Goal: Check status: Check status

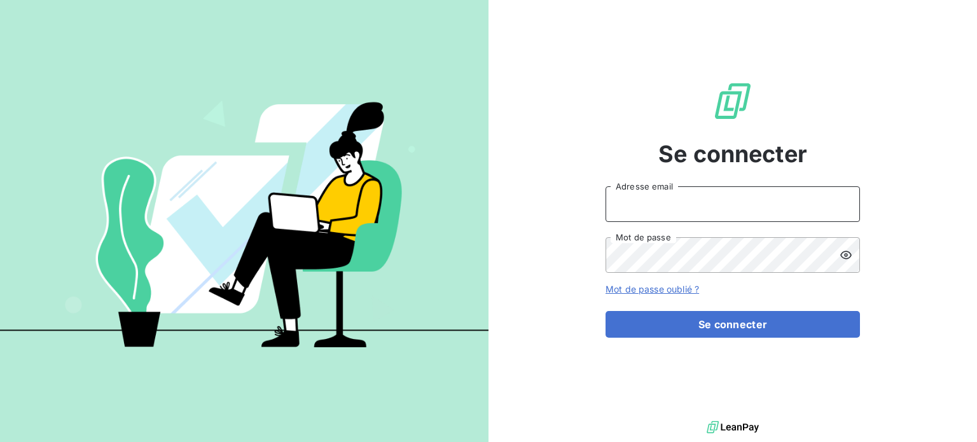
click at [676, 198] on input "Adresse email" at bounding box center [733, 204] width 254 height 36
type input "[PERSON_NAME][EMAIL_ADDRESS][DOMAIN_NAME]"
click at [606, 311] on button "Se connecter" at bounding box center [733, 324] width 254 height 27
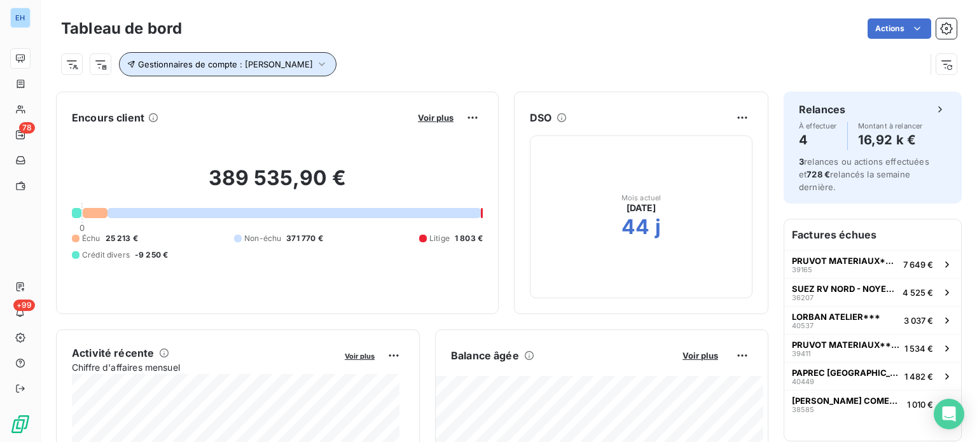
click at [323, 63] on icon "button" at bounding box center [321, 64] width 13 height 13
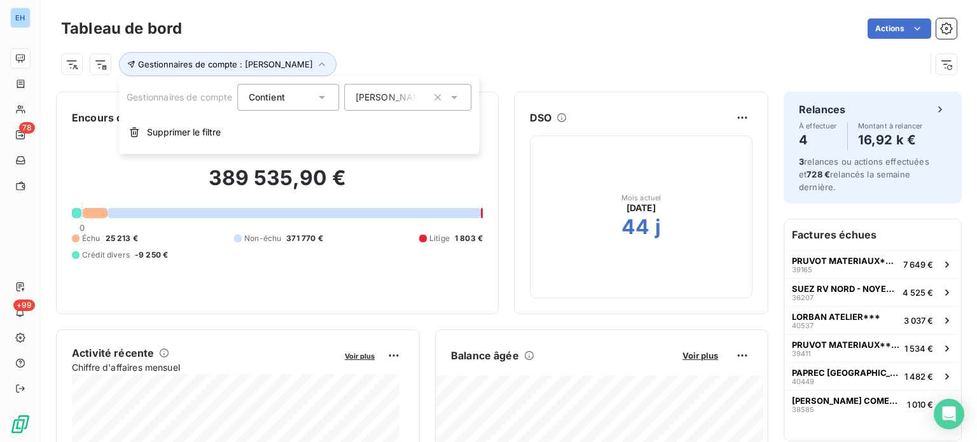
click at [458, 94] on icon at bounding box center [454, 97] width 13 height 13
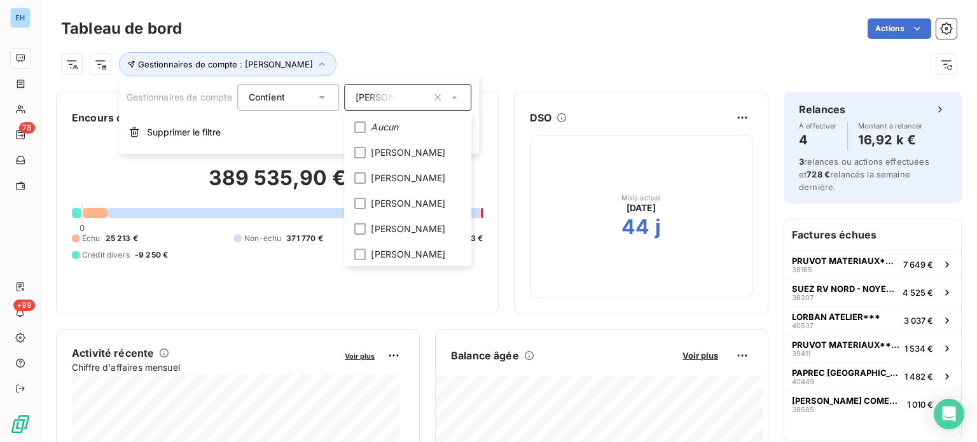
scroll to position [38, 0]
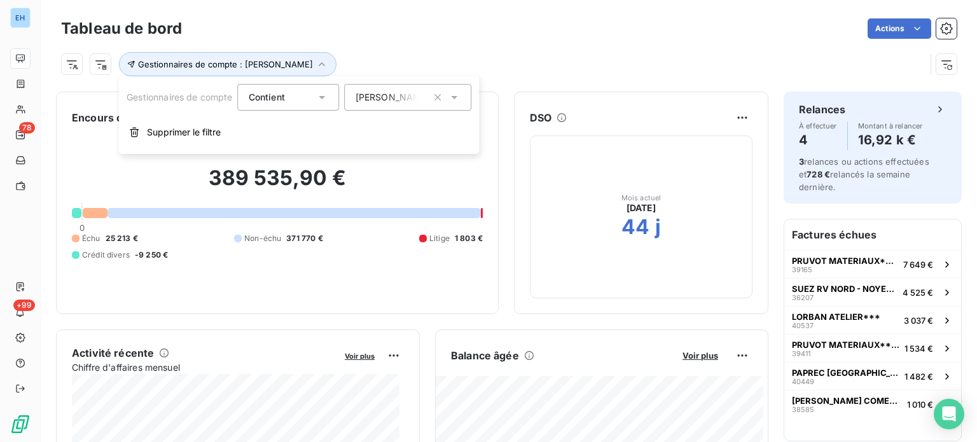
click at [374, 163] on div "389 535,90 € 0 Échu 25 213 € Non-échu 371 770 € Litige 1 803 € Crédit divers -9…" at bounding box center [277, 213] width 411 height 170
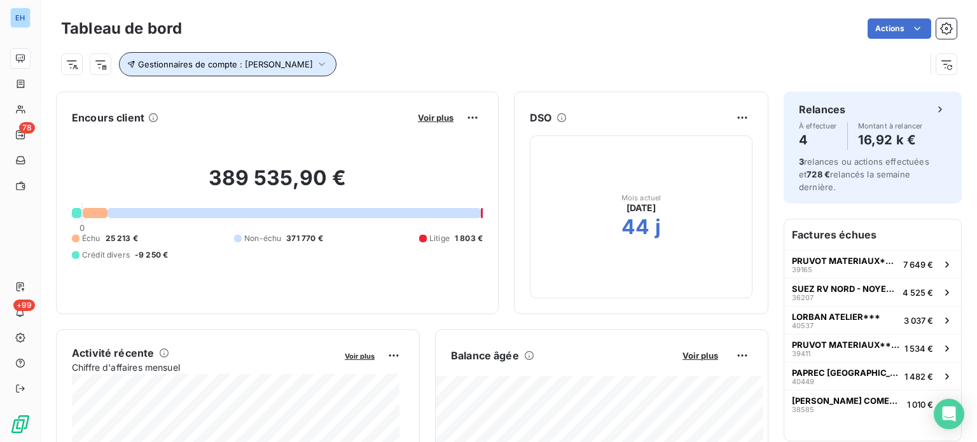
click at [319, 57] on button "Gestionnaires de compte : [PERSON_NAME]" at bounding box center [228, 64] width 218 height 24
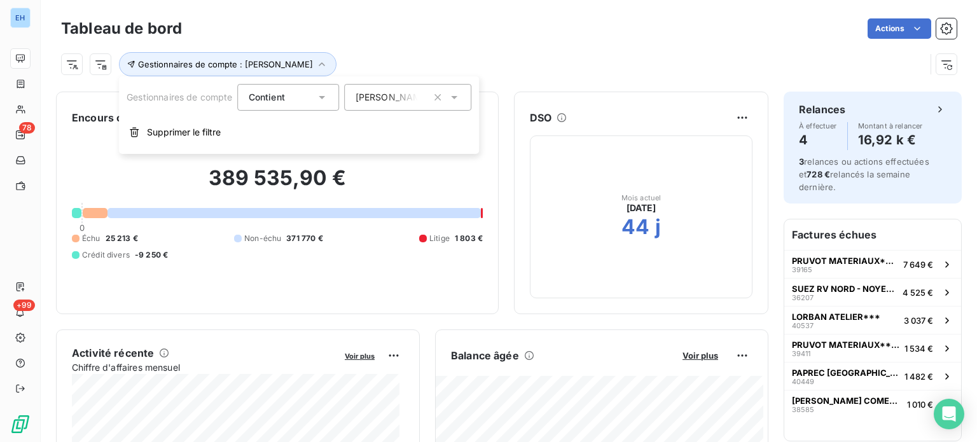
click at [457, 94] on icon at bounding box center [454, 97] width 13 height 13
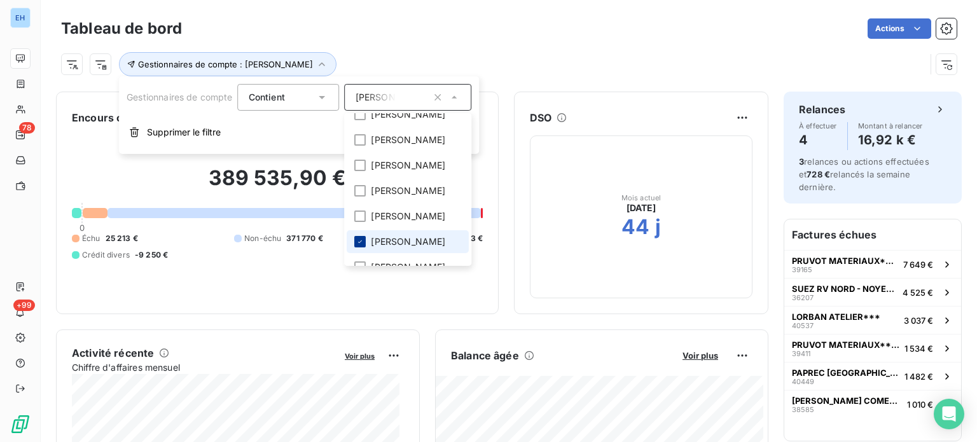
click at [364, 246] on icon at bounding box center [361, 242] width 8 height 8
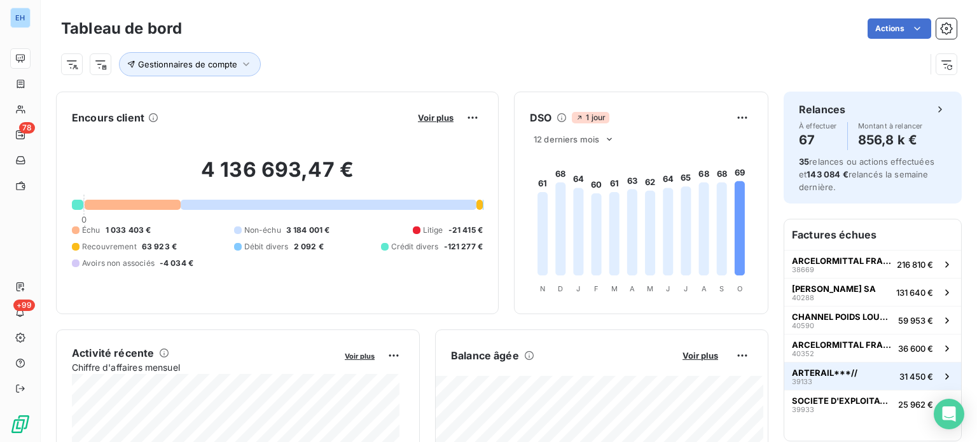
click at [807, 371] on span "ARTERAIL***//" at bounding box center [825, 373] width 66 height 10
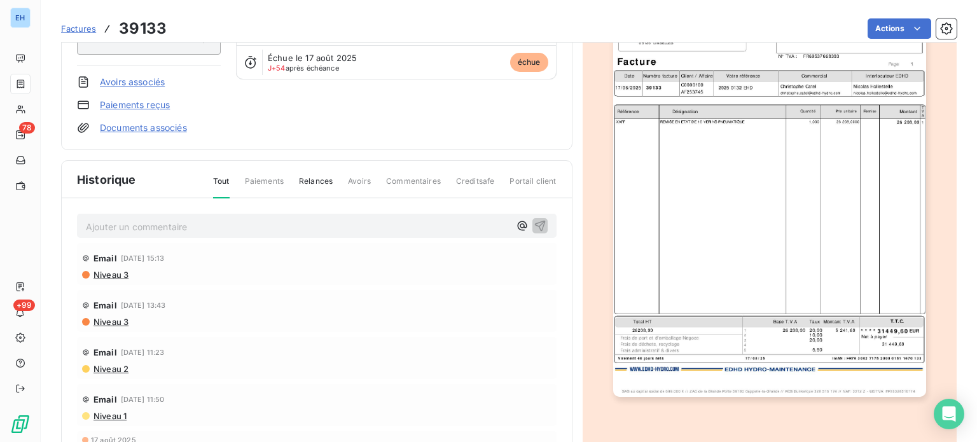
scroll to position [160, 0]
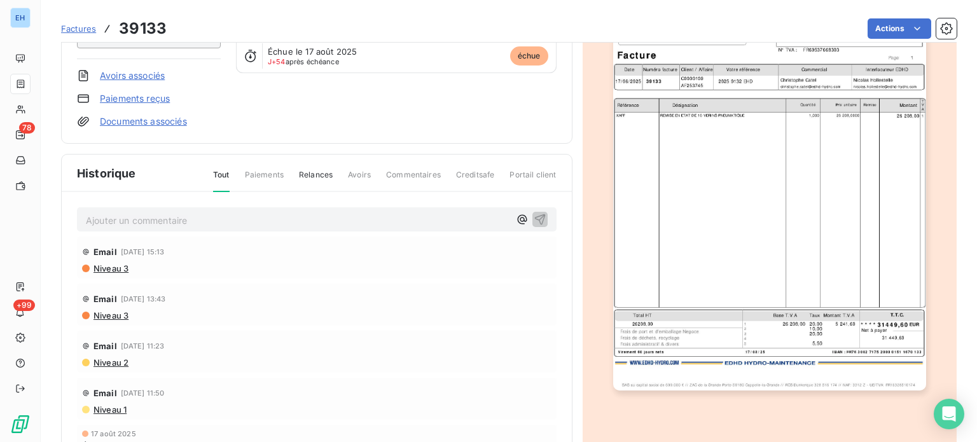
click at [401, 171] on span "Commentaires" at bounding box center [413, 180] width 55 height 22
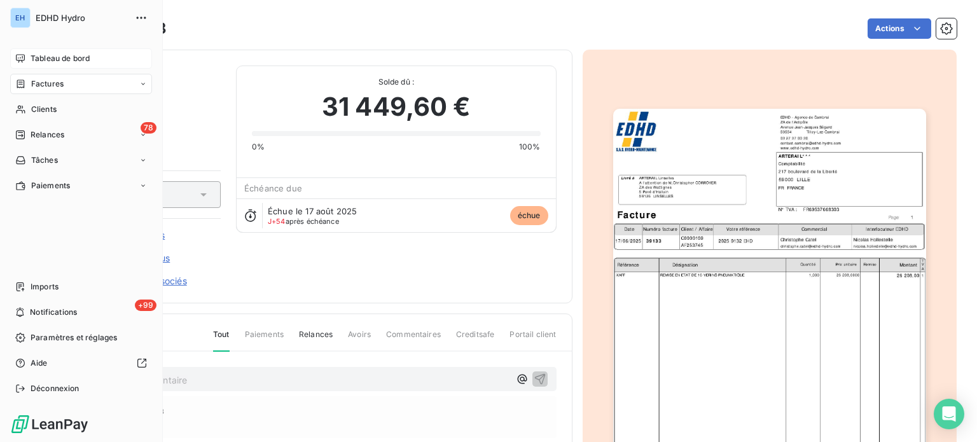
click at [41, 55] on span "Tableau de bord" at bounding box center [60, 58] width 59 height 11
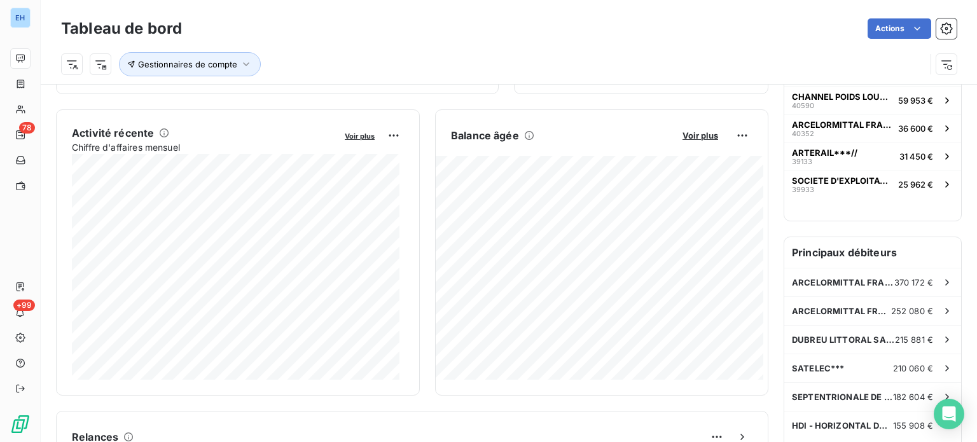
scroll to position [207, 0]
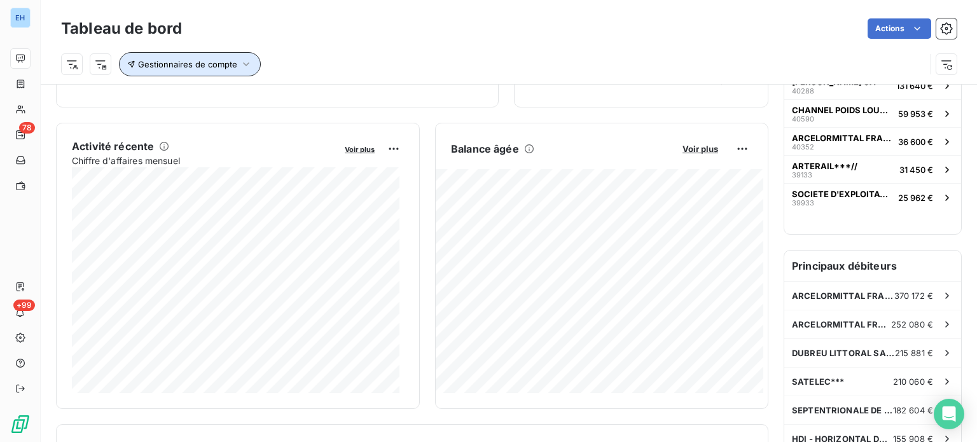
click at [244, 68] on icon "button" at bounding box center [246, 64] width 13 height 13
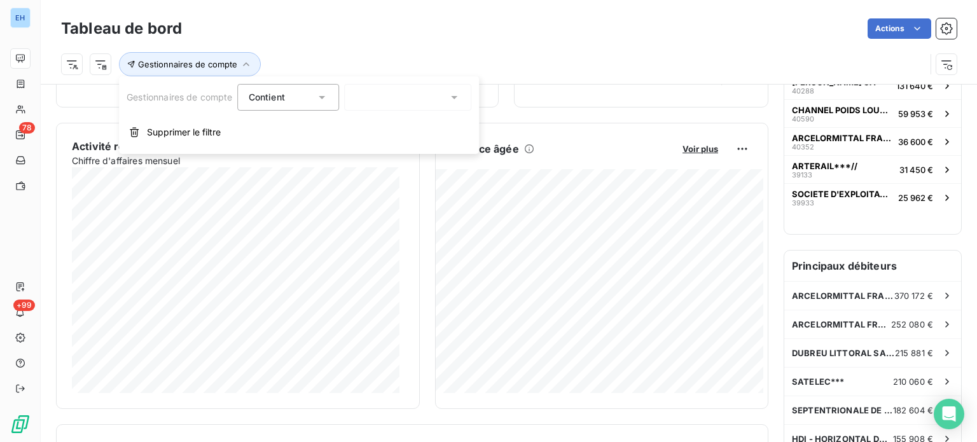
click at [460, 96] on icon at bounding box center [454, 97] width 13 height 13
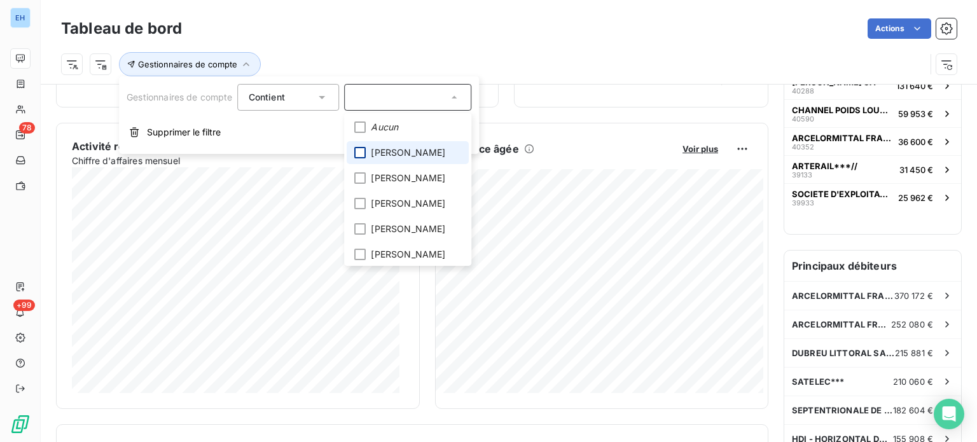
click at [363, 151] on div at bounding box center [360, 152] width 11 height 11
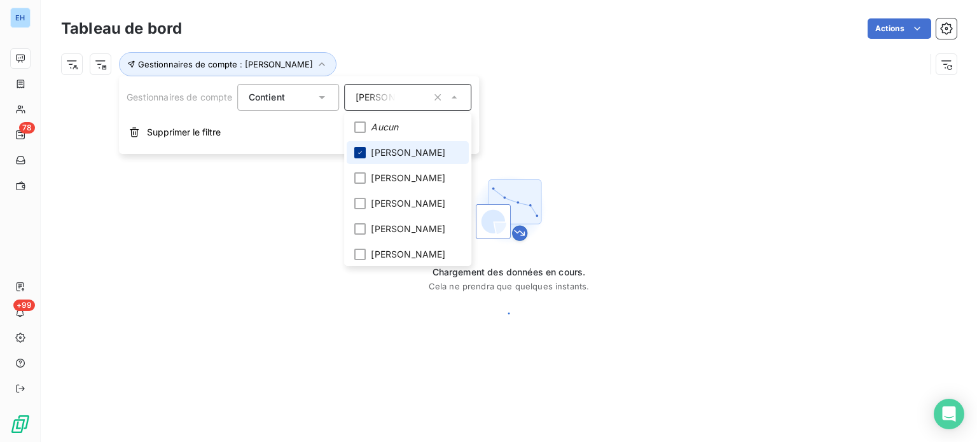
scroll to position [0, 0]
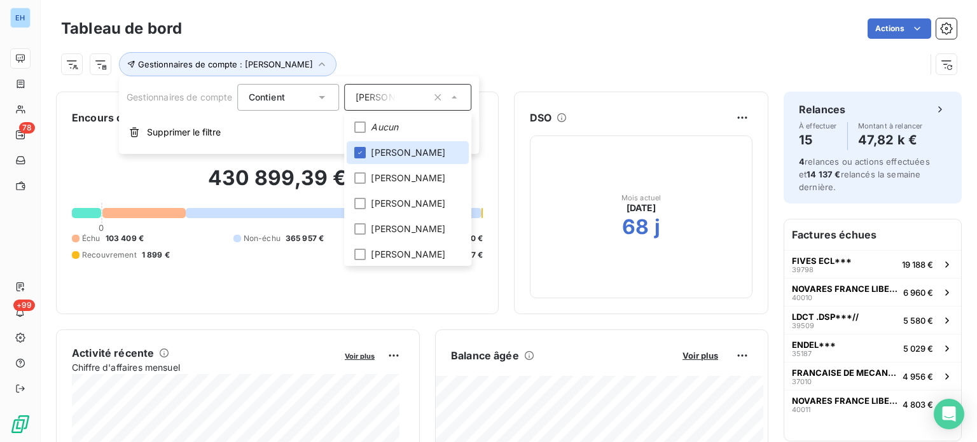
click at [623, 76] on div "Gestionnaires de compte : [PERSON_NAME]" at bounding box center [493, 64] width 864 height 24
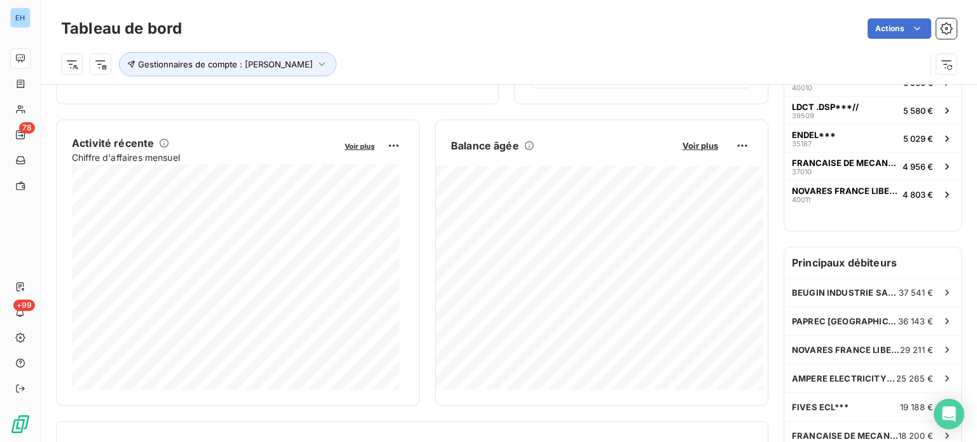
scroll to position [203, 0]
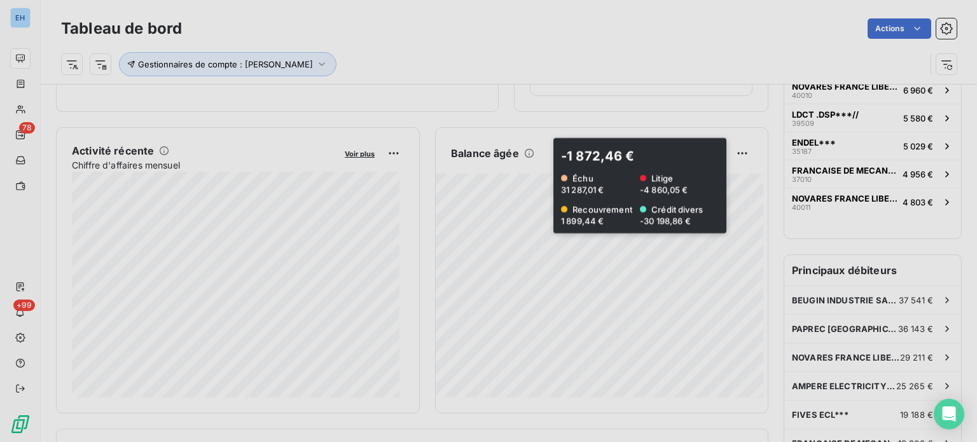
click at [536, 441] on div "Zoom sur ma balance âgée Période Non-échu < 30 j 30-60 j 60-90 j 90-120 j > 120…" at bounding box center [488, 442] width 977 height 0
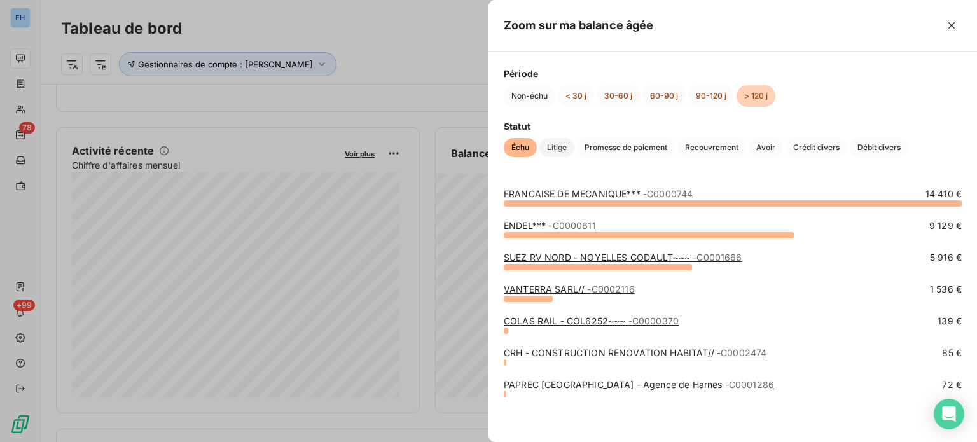
click at [555, 149] on span "Litige" at bounding box center [556, 147] width 35 height 19
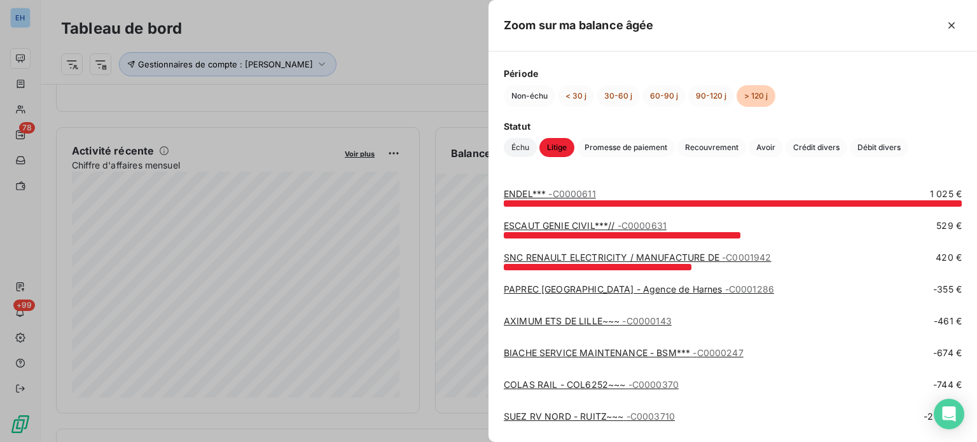
click at [524, 152] on span "Échu" at bounding box center [520, 147] width 33 height 19
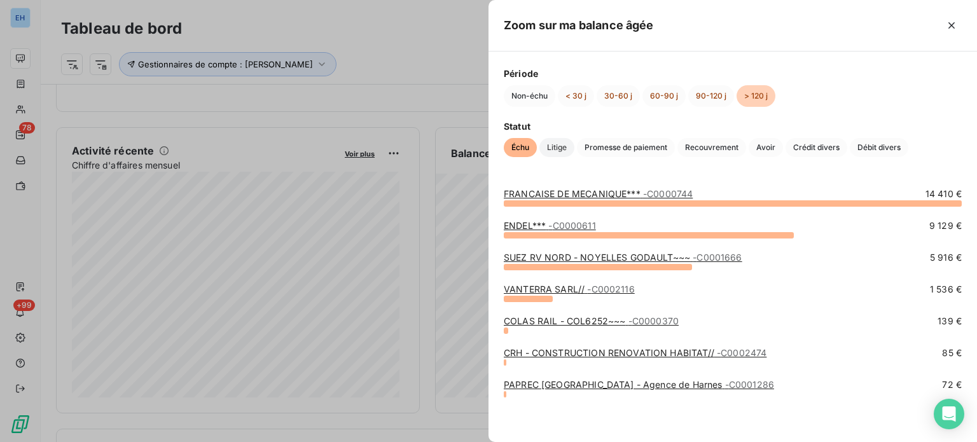
click at [562, 145] on span "Litige" at bounding box center [556, 147] width 35 height 19
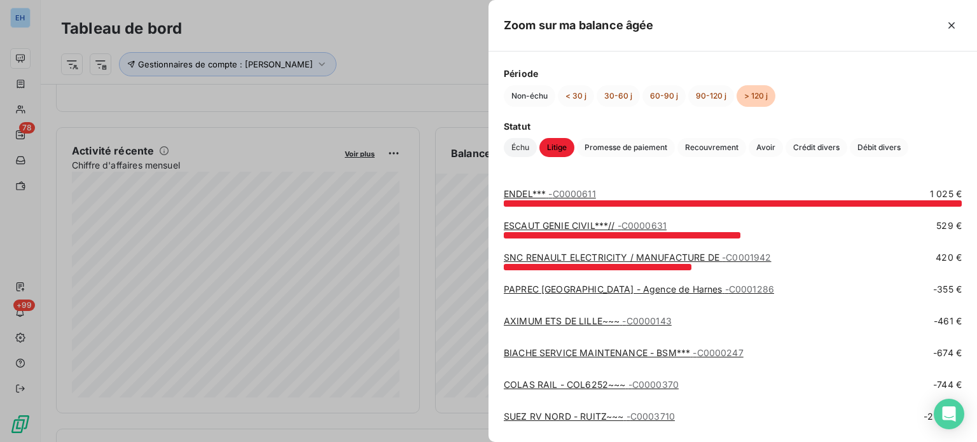
click at [515, 150] on span "Échu" at bounding box center [520, 147] width 33 height 19
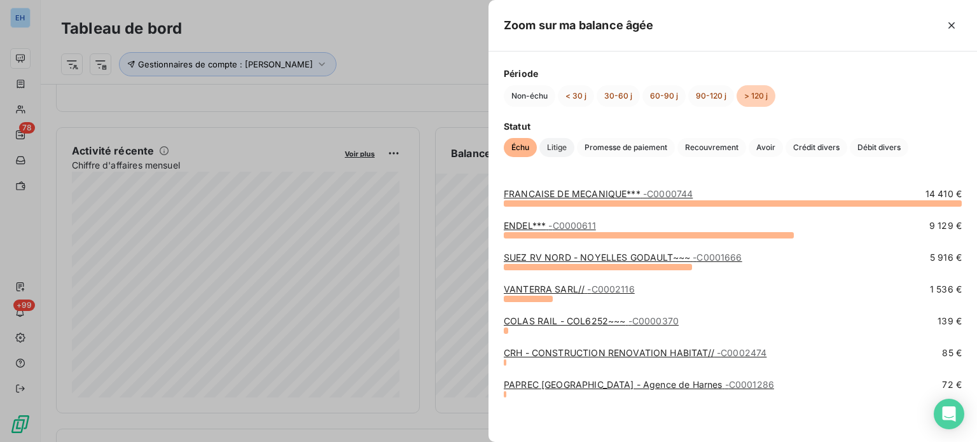
click at [558, 153] on span "Litige" at bounding box center [556, 147] width 35 height 19
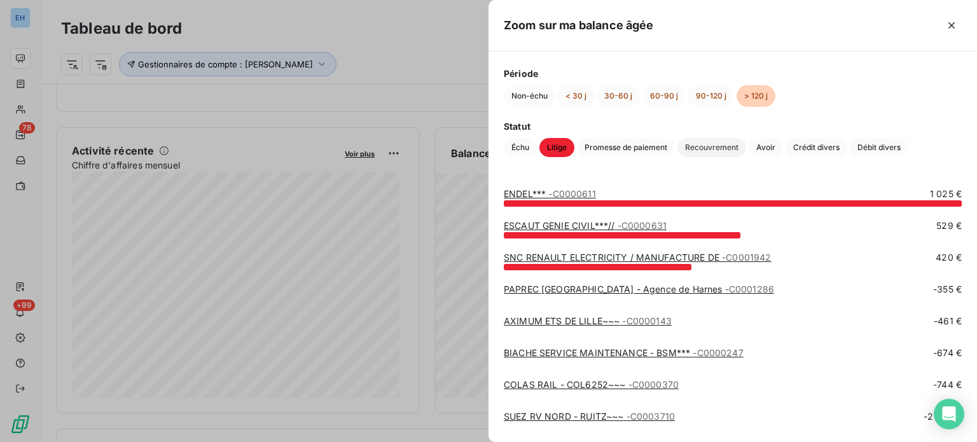
click at [707, 144] on span "Recouvrement" at bounding box center [711, 147] width 69 height 19
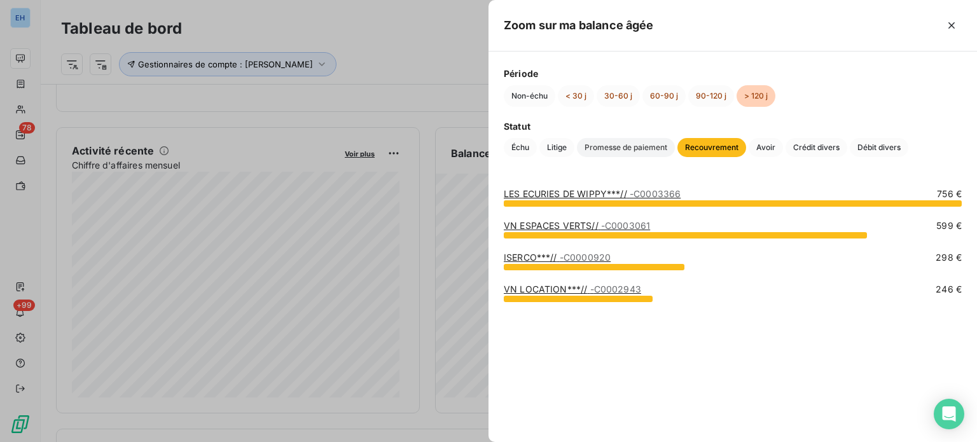
click at [642, 144] on span "Promesse de paiement" at bounding box center [626, 147] width 98 height 19
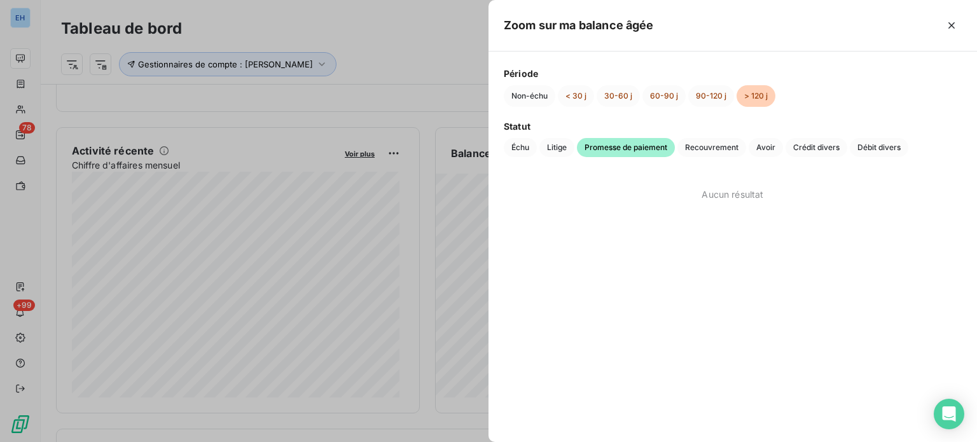
click at [315, 66] on div at bounding box center [488, 221] width 977 height 442
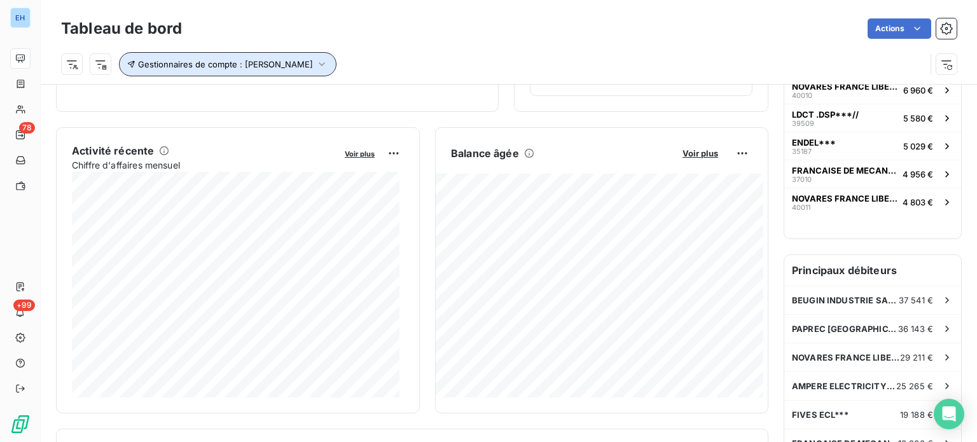
click at [315, 66] on icon "button" at bounding box center [321, 64] width 13 height 13
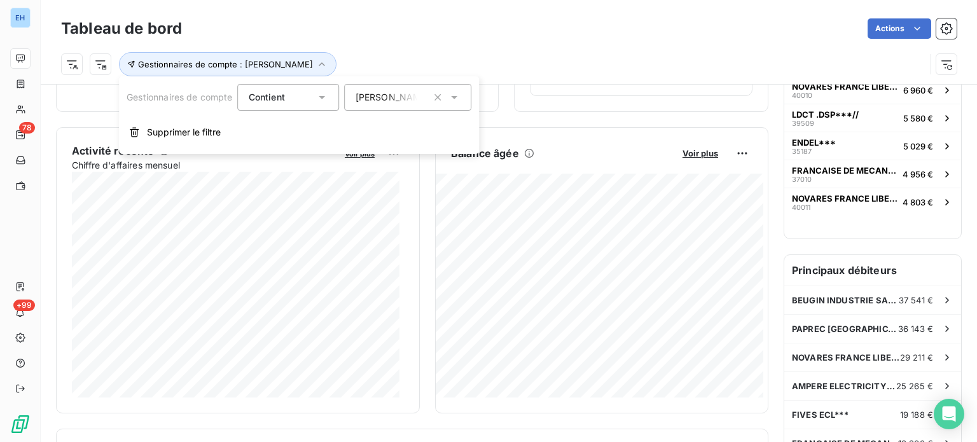
click at [455, 96] on icon at bounding box center [455, 97] width 6 height 3
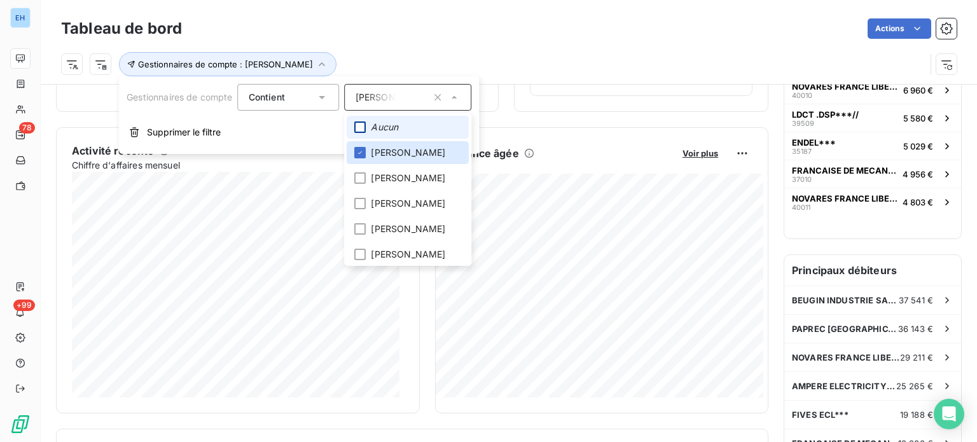
click at [361, 125] on div at bounding box center [360, 126] width 11 height 11
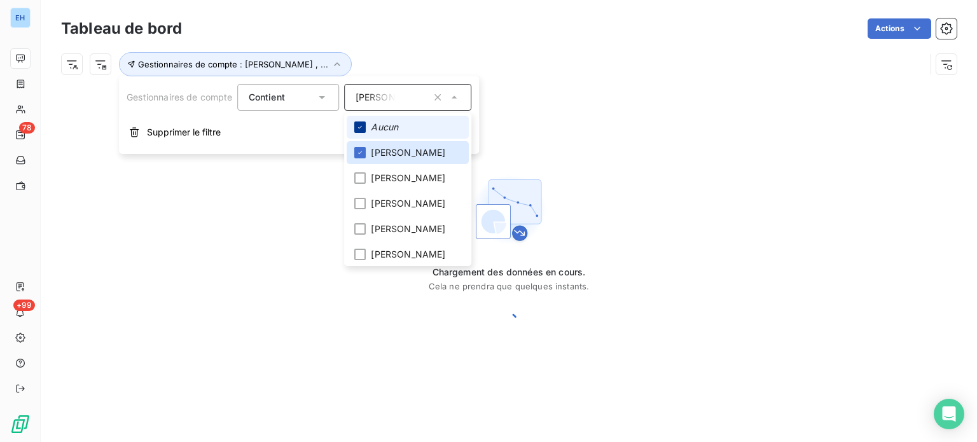
click at [361, 125] on icon at bounding box center [361, 127] width 8 height 8
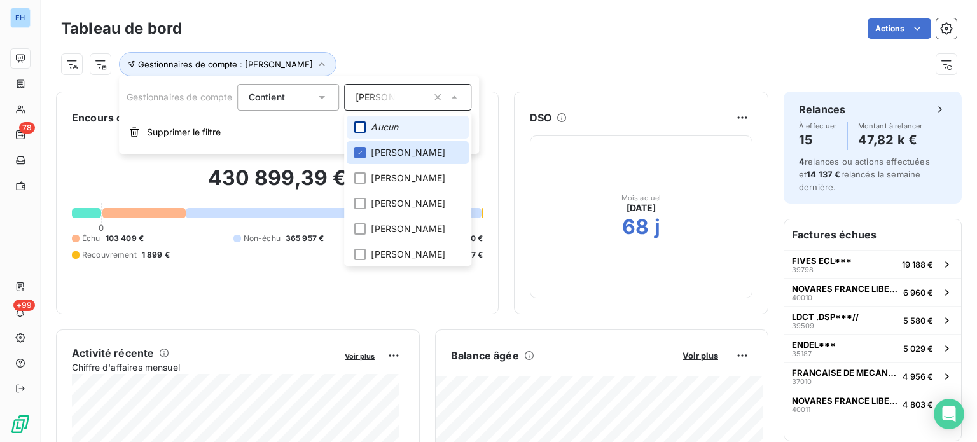
click at [361, 125] on div at bounding box center [360, 126] width 11 height 11
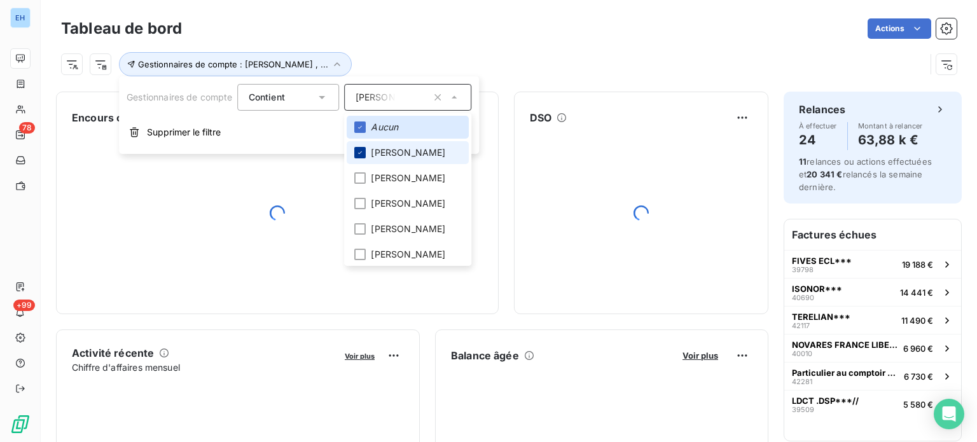
click at [359, 151] on icon at bounding box center [361, 153] width 8 height 8
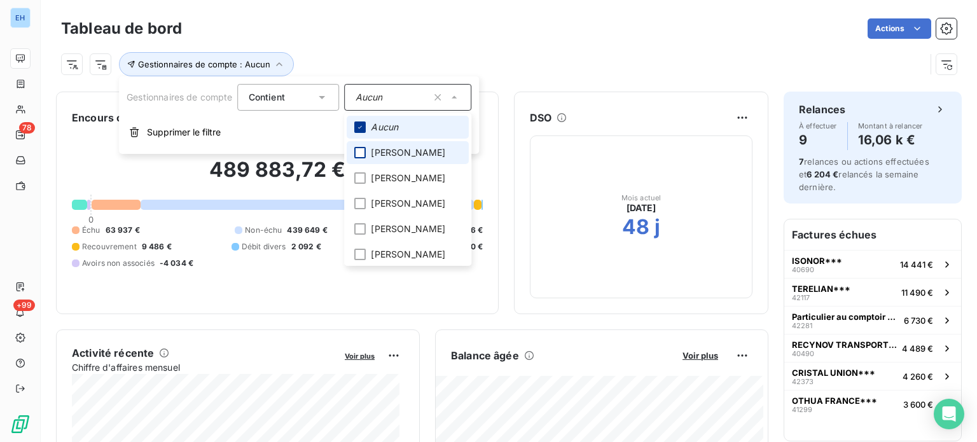
click at [362, 129] on icon at bounding box center [361, 127] width 8 height 8
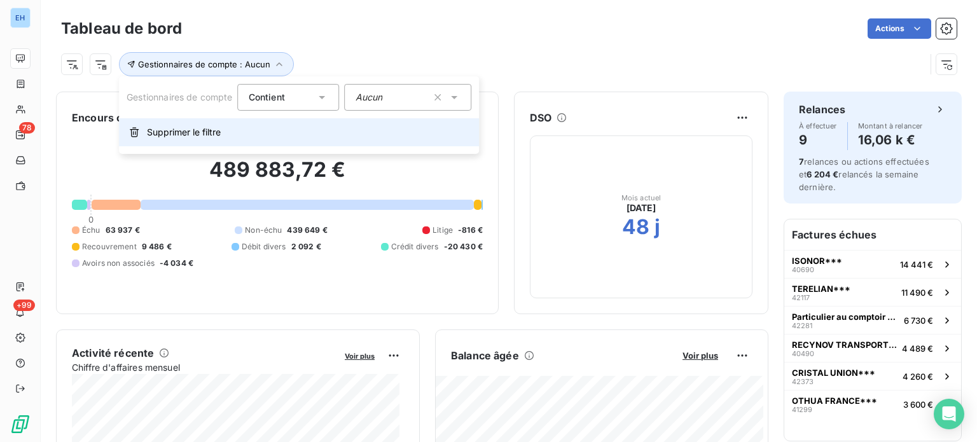
click at [268, 129] on button "Supprimer le filtre" at bounding box center [299, 132] width 360 height 28
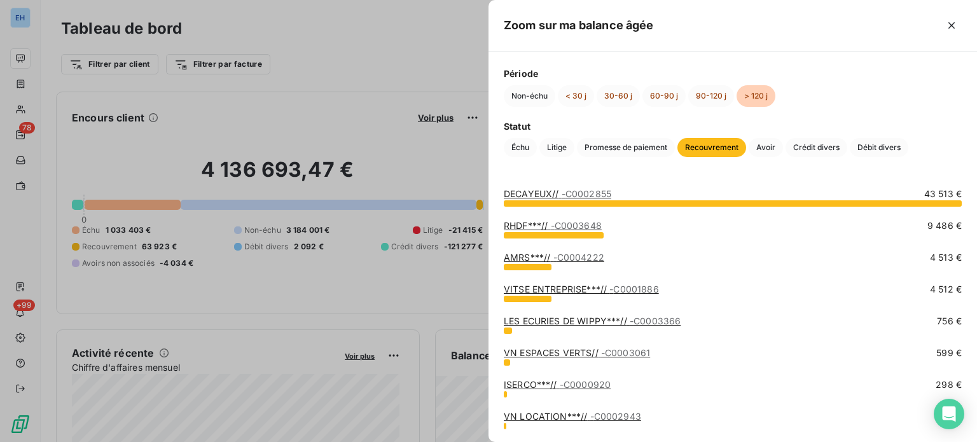
click at [387, 62] on div at bounding box center [488, 221] width 977 height 442
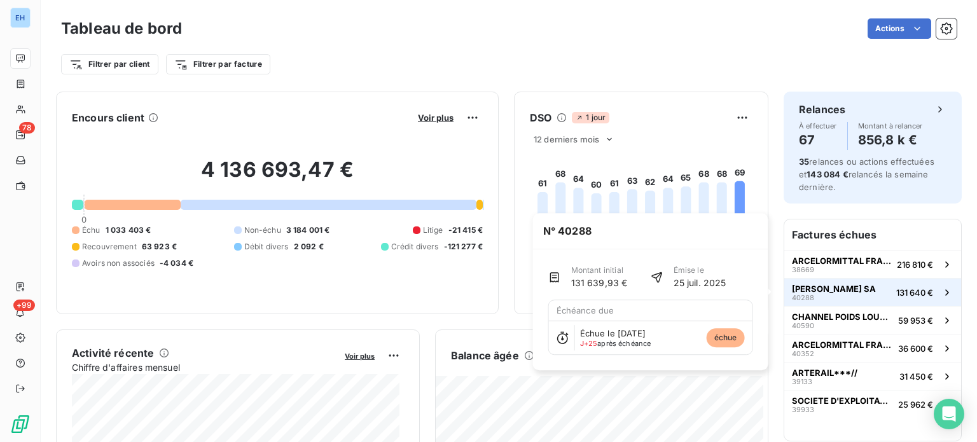
click at [822, 295] on div "[PERSON_NAME] SA 40288" at bounding box center [834, 293] width 84 height 18
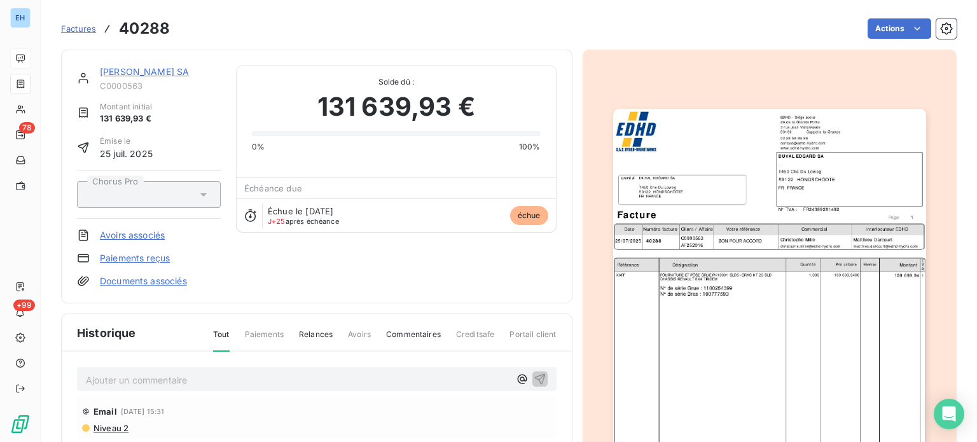
click at [420, 341] on span "Commentaires" at bounding box center [413, 340] width 55 height 22
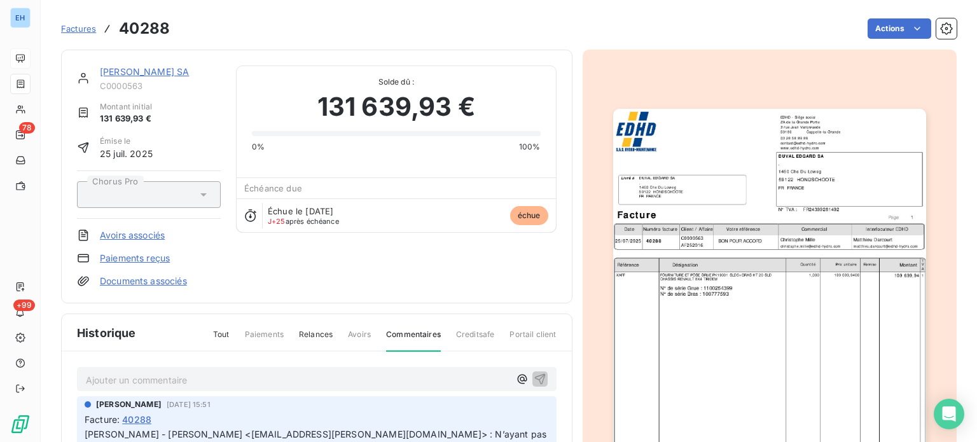
click at [216, 335] on span "Tout" at bounding box center [221, 340] width 17 height 22
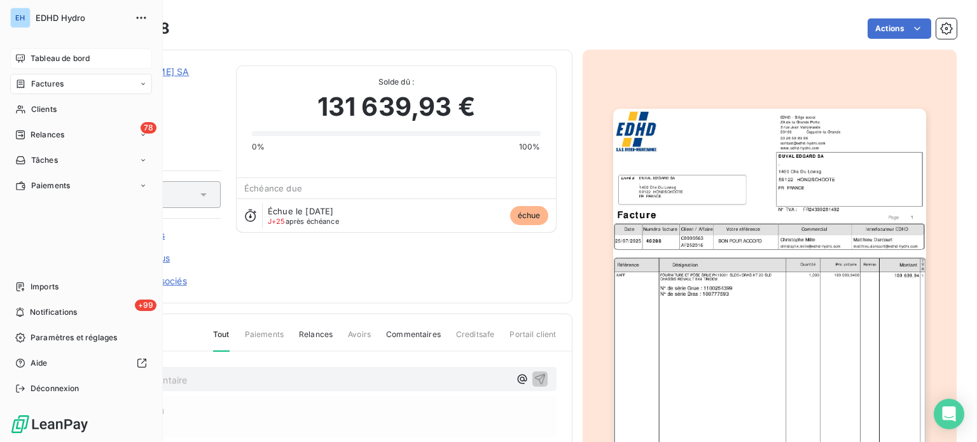
click at [48, 56] on span "Tableau de bord" at bounding box center [60, 58] width 59 height 11
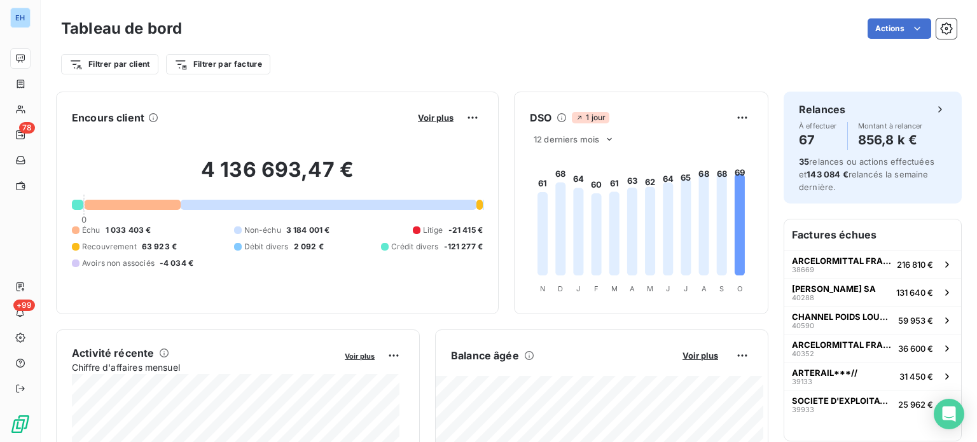
click at [373, 172] on h2 "4 136 693,47 €" at bounding box center [277, 176] width 411 height 38
